Goal: Information Seeking & Learning: Learn about a topic

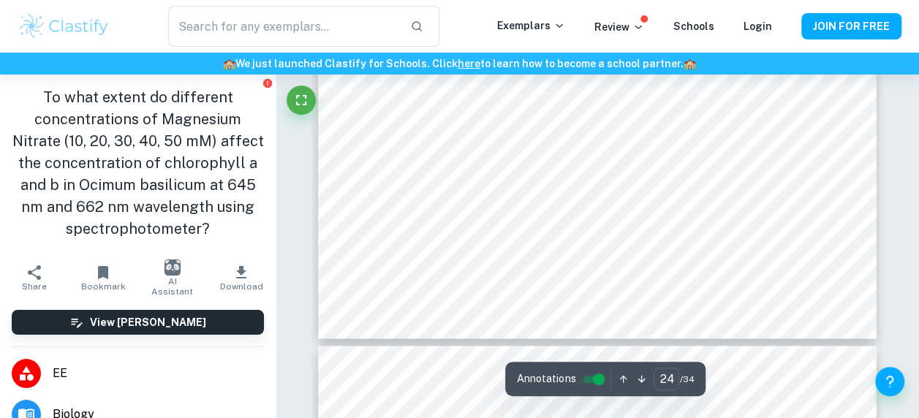
scroll to position [17271, 0]
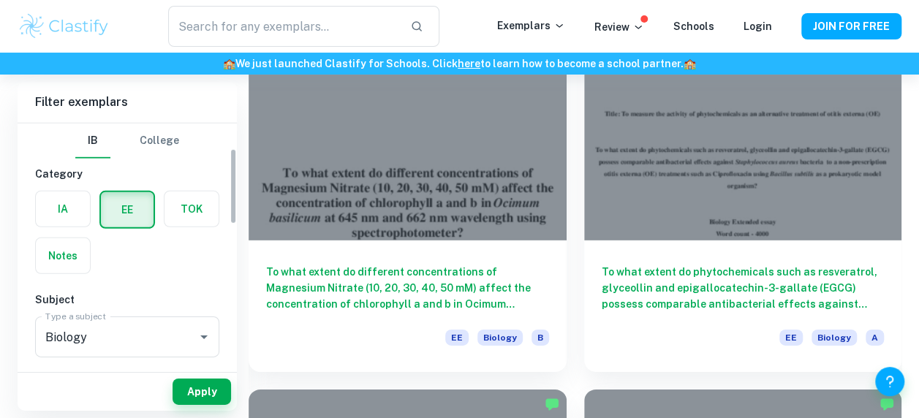
scroll to position [146, 0]
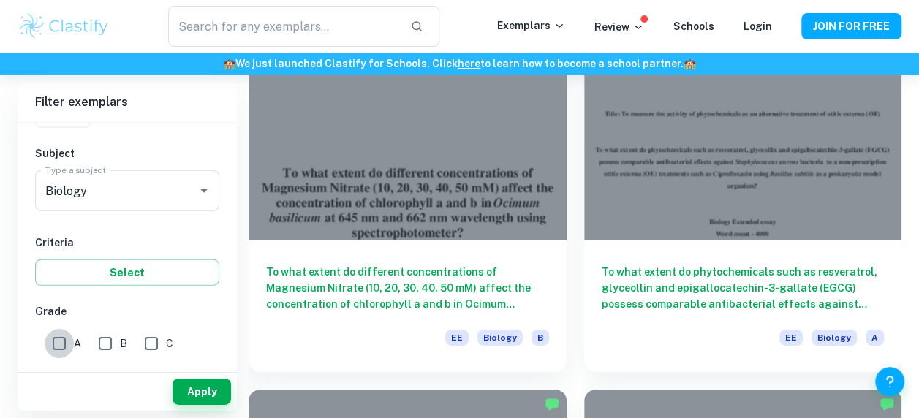
click at [68, 347] on input "A" at bounding box center [59, 343] width 29 height 29
checkbox input "true"
click at [197, 400] on button "Apply" at bounding box center [202, 392] width 59 height 26
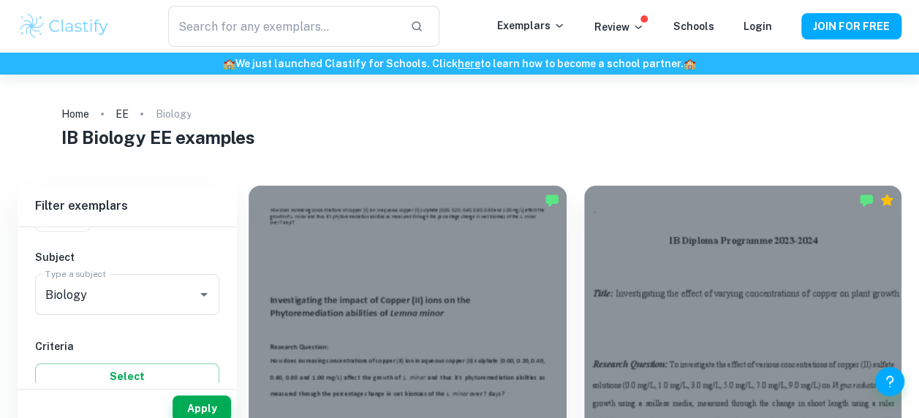
scroll to position [219, 0]
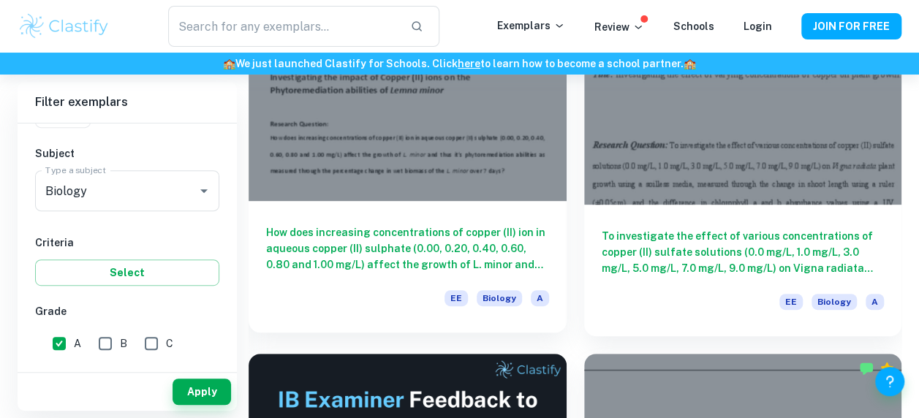
click at [503, 262] on h6 "How does increasing concentrations of copper (II) ion in aqueous copper (II) su…" at bounding box center [407, 249] width 283 height 48
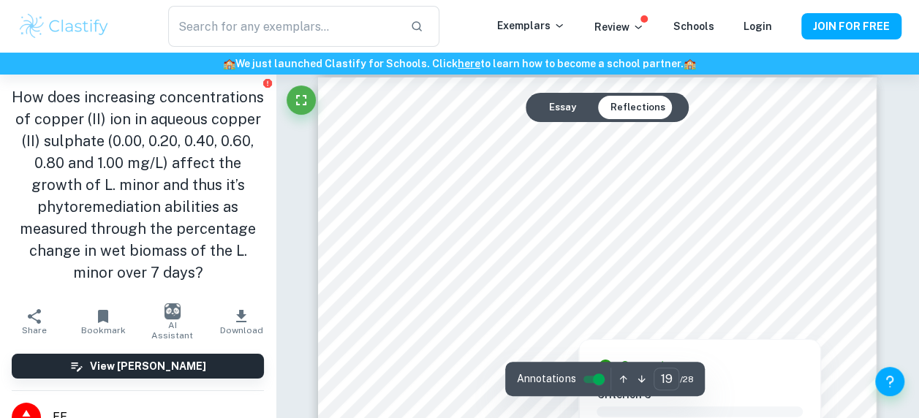
scroll to position [13646, 0]
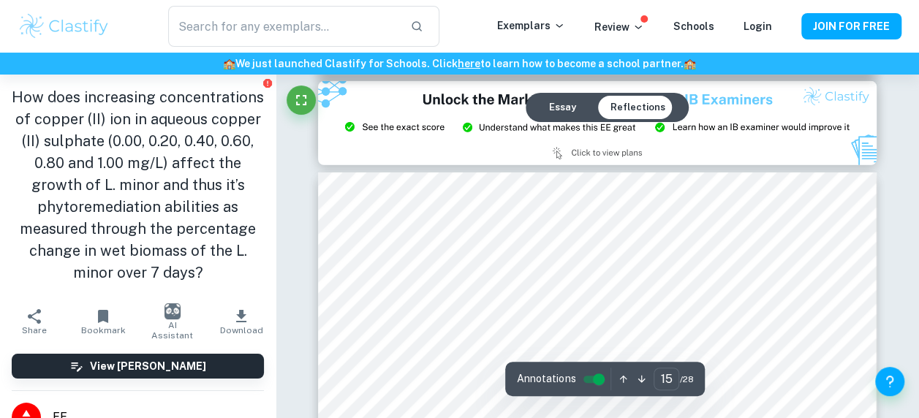
type input "14"
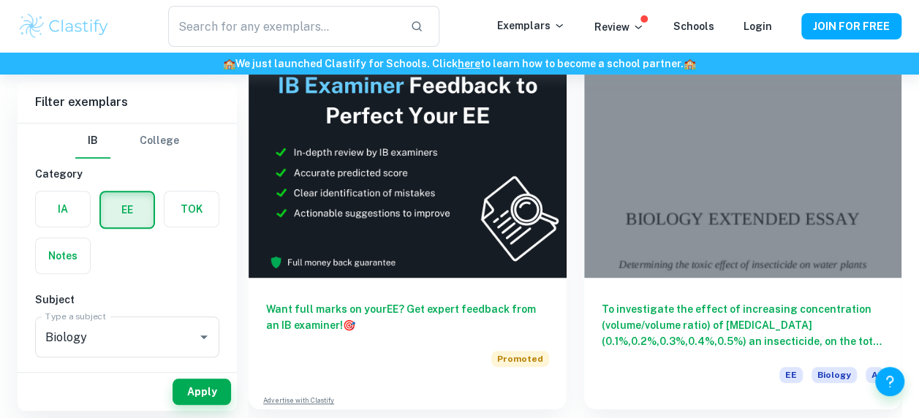
scroll to position [585, 0]
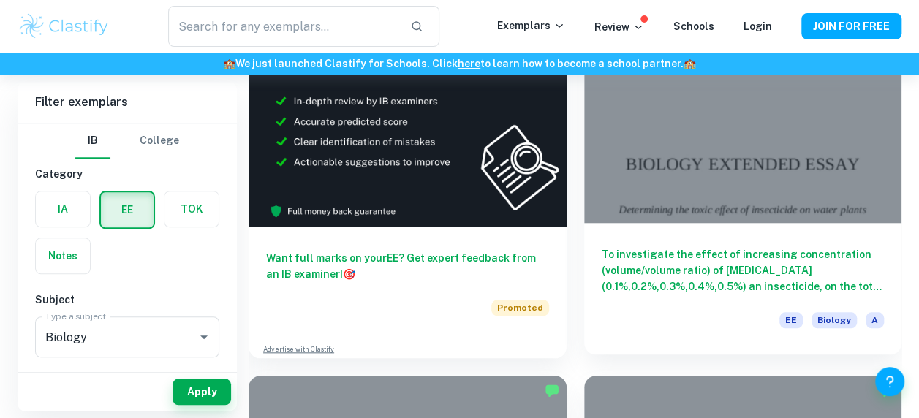
click at [652, 271] on h6 "To investigate the effect of increasing concentration (volume/volume ratio) of …" at bounding box center [743, 270] width 283 height 48
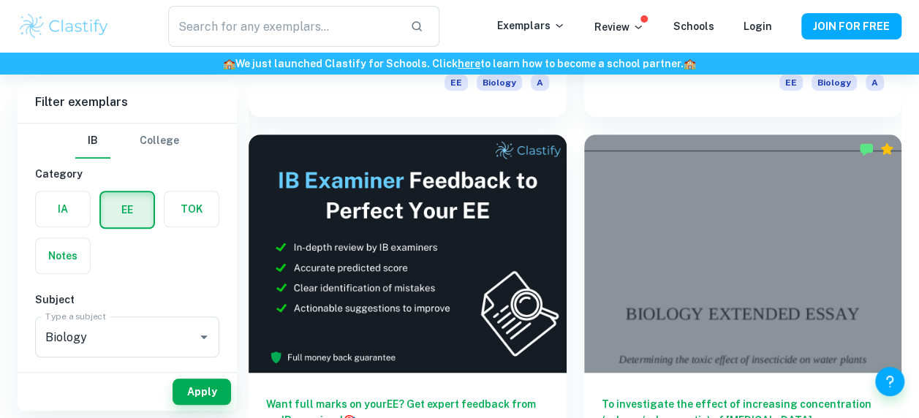
scroll to position [878, 0]
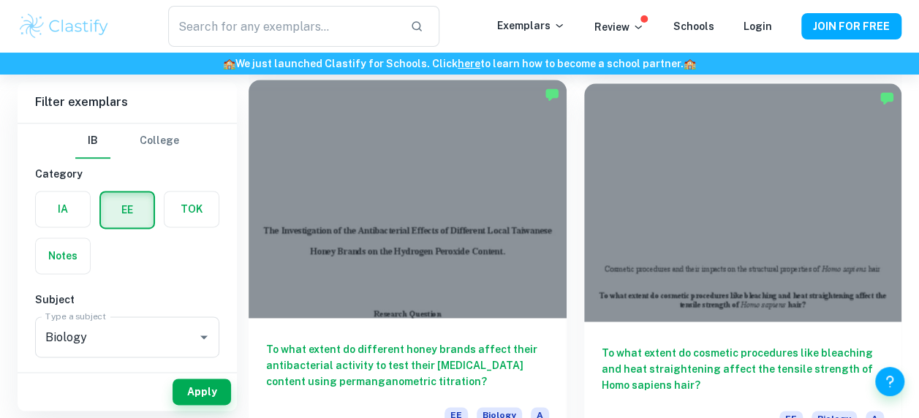
click at [551, 200] on div at bounding box center [408, 199] width 318 height 238
